Goal: Find specific page/section: Find specific page/section

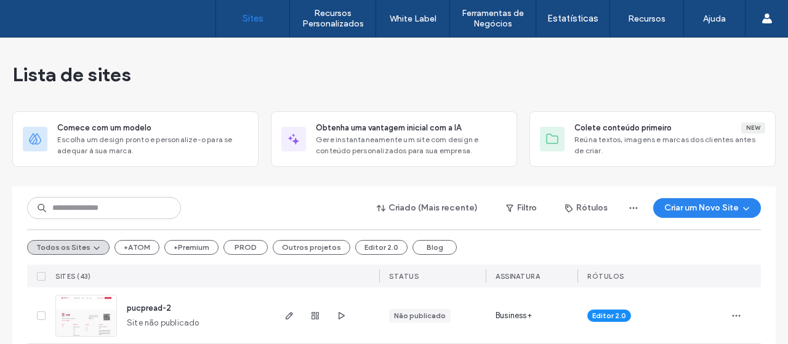
scroll to position [2099, 0]
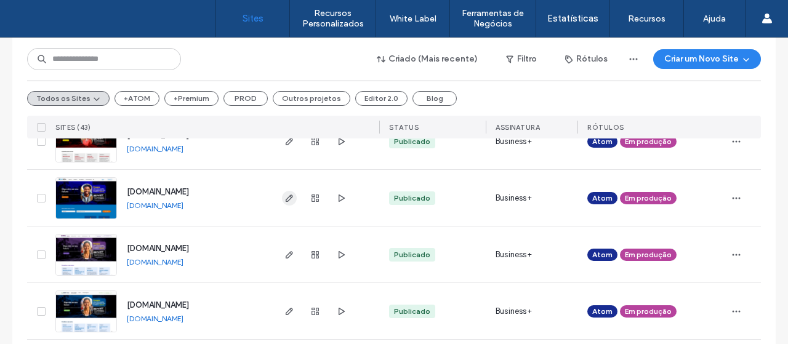
click at [287, 193] on icon "button" at bounding box center [289, 198] width 10 height 10
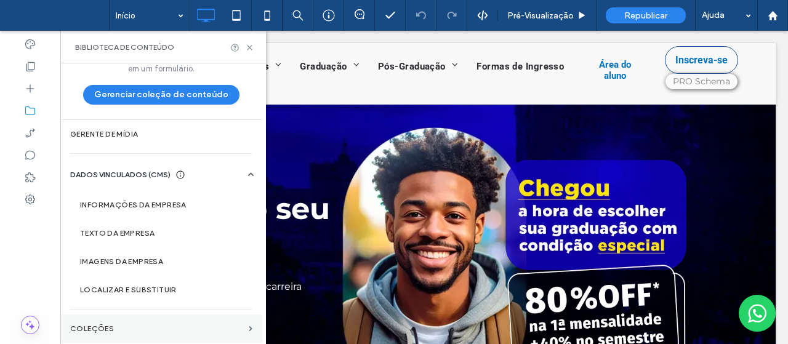
click at [135, 330] on label "COLEÇÕES" at bounding box center [157, 328] width 174 height 9
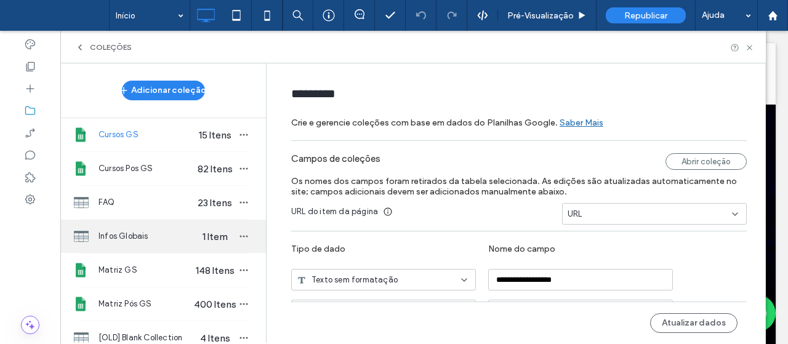
click at [139, 243] on div "Infos Globais 1 Item" at bounding box center [163, 236] width 206 height 33
